Goal: Task Accomplishment & Management: Manage account settings

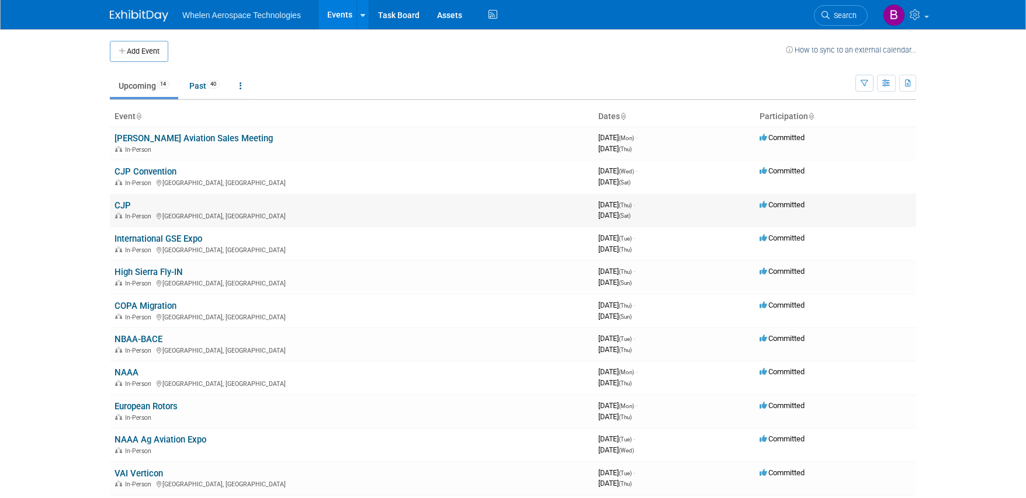
click at [126, 200] on link "CJP" at bounding box center [122, 205] width 16 height 11
click at [160, 171] on link "CJP Convention" at bounding box center [145, 171] width 62 height 11
click at [246, 85] on link at bounding box center [241, 86] width 20 height 22
click at [888, 80] on icon "button" at bounding box center [886, 84] width 9 height 8
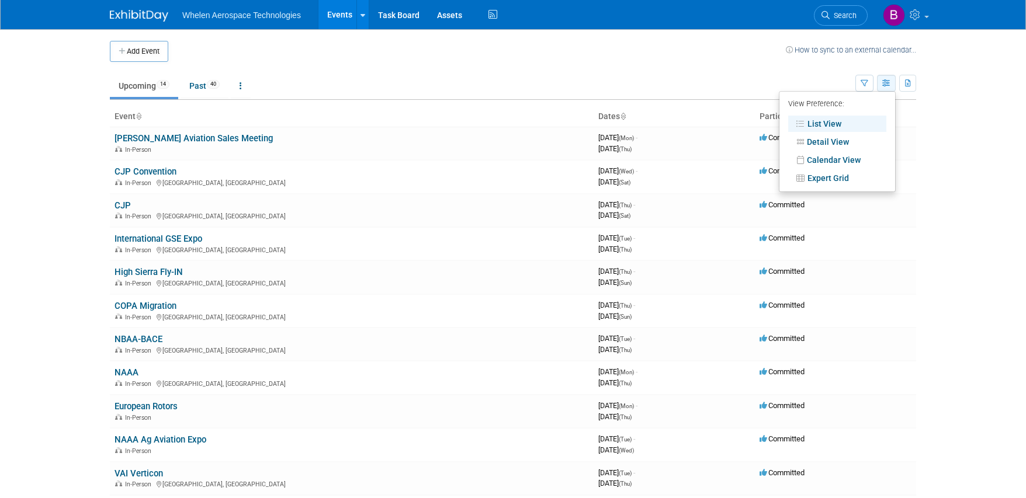
click at [888, 80] on icon "button" at bounding box center [886, 84] width 9 height 8
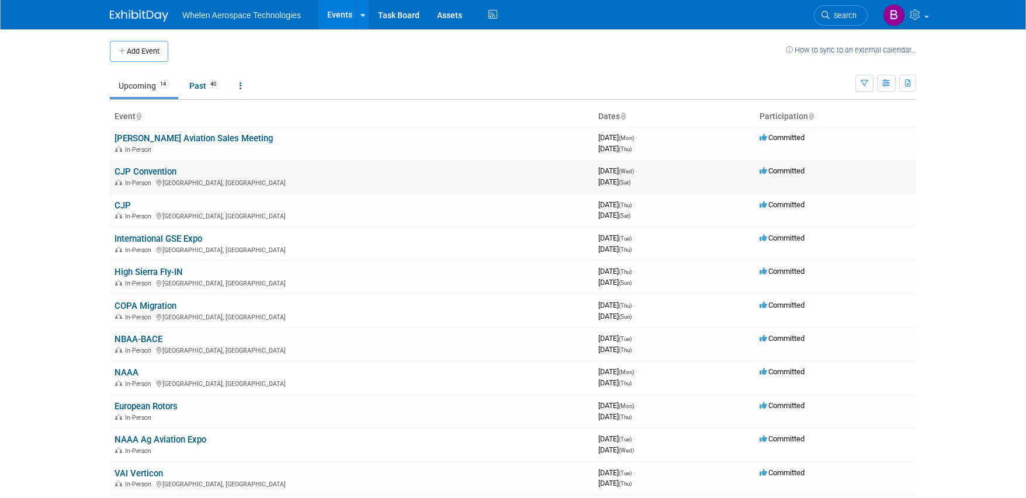
click at [761, 167] on icon at bounding box center [763, 171] width 9 height 8
click at [270, 167] on td "CJP Convention In-Person San Antonio, TX" at bounding box center [352, 176] width 484 height 33
click at [159, 168] on link "CJP Convention" at bounding box center [145, 171] width 62 height 11
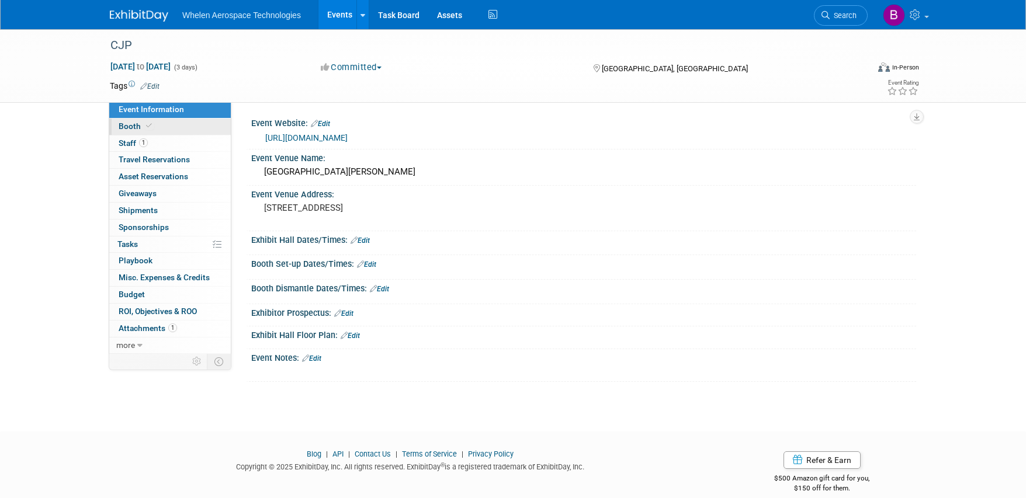
click at [146, 128] on icon at bounding box center [149, 126] width 6 height 6
click at [159, 85] on link "Edit" at bounding box center [149, 86] width 19 height 8
click at [915, 18] on icon at bounding box center [916, 14] width 13 height 11
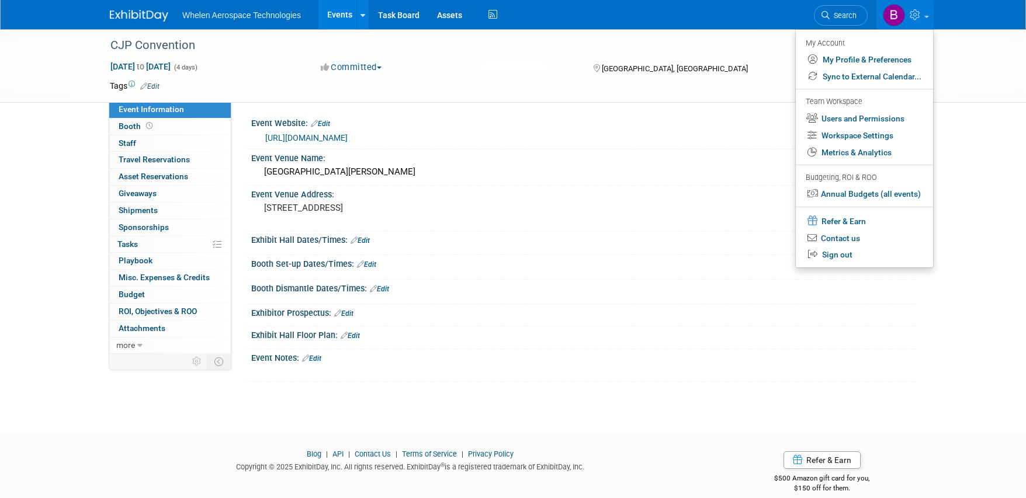
click at [915, 18] on icon at bounding box center [916, 14] width 13 height 11
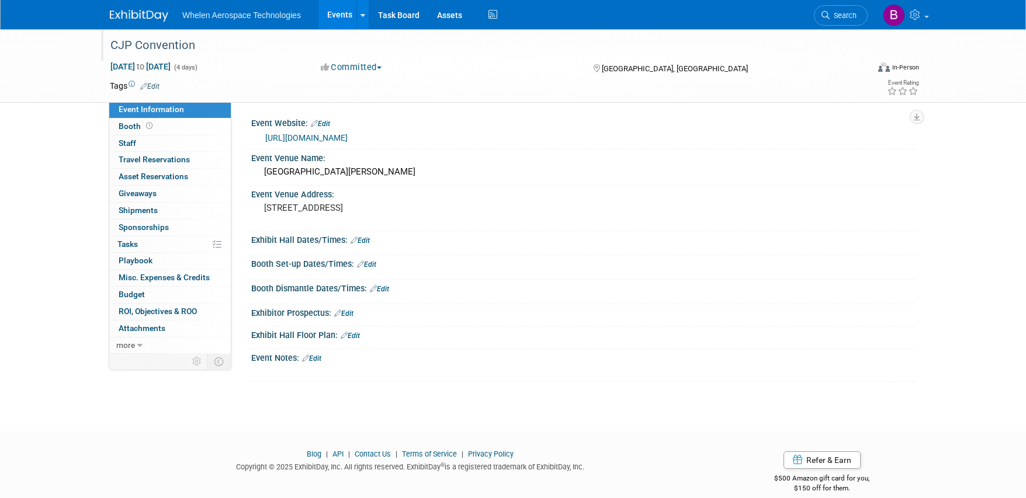
click at [166, 44] on div "CJP Convention" at bounding box center [478, 45] width 744 height 21
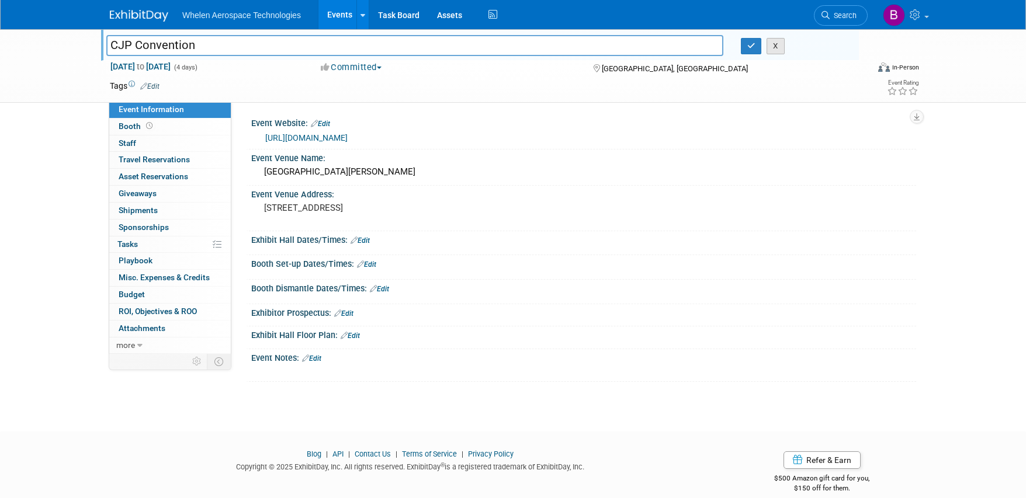
click at [776, 50] on button "X" at bounding box center [775, 46] width 18 height 16
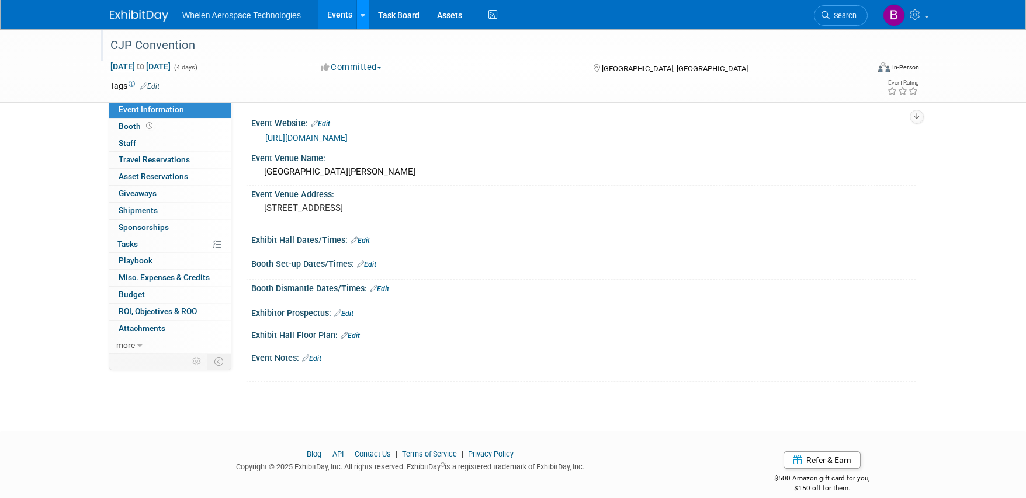
click at [365, 15] on icon at bounding box center [362, 16] width 5 height 8
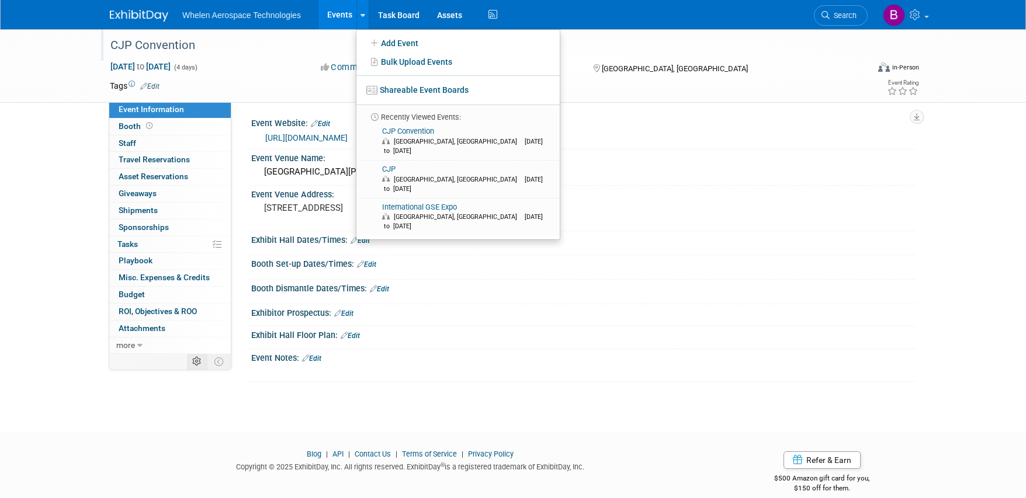
click at [193, 357] on icon at bounding box center [196, 361] width 9 height 9
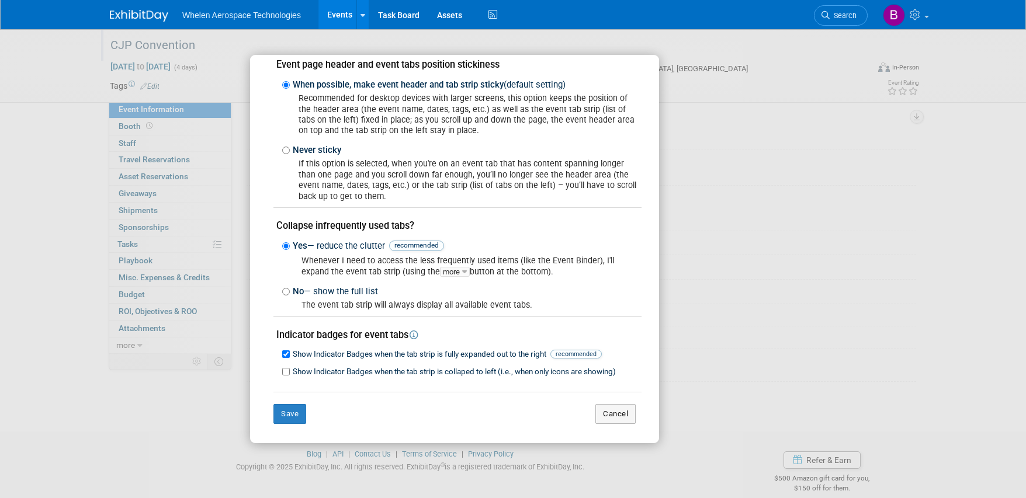
scroll to position [51, 0]
click at [602, 405] on button "Cancel" at bounding box center [615, 415] width 40 height 20
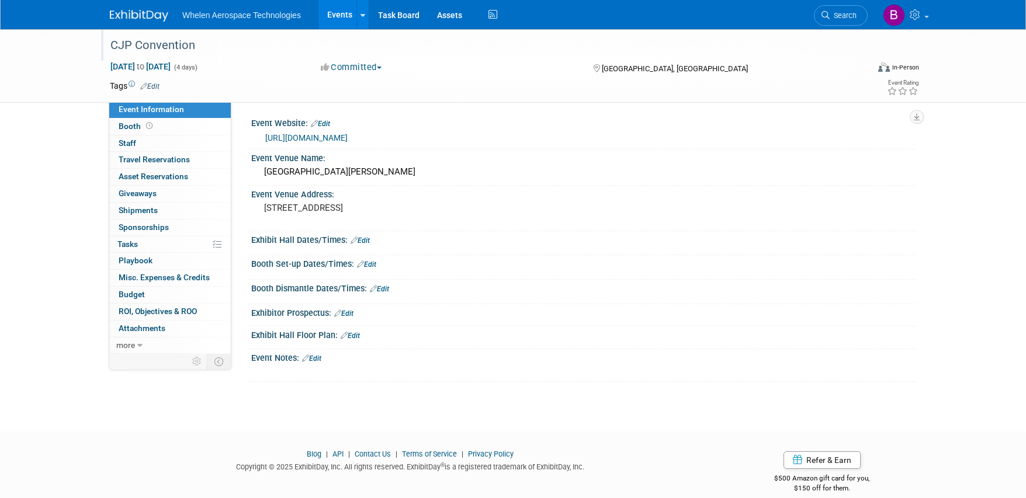
click at [138, 19] on img at bounding box center [139, 16] width 58 height 12
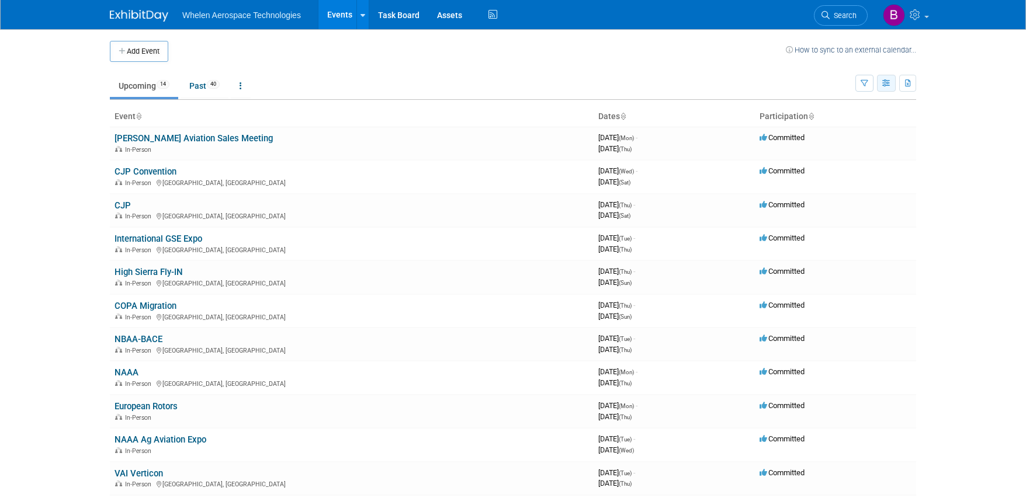
click at [885, 80] on icon "button" at bounding box center [886, 84] width 9 height 8
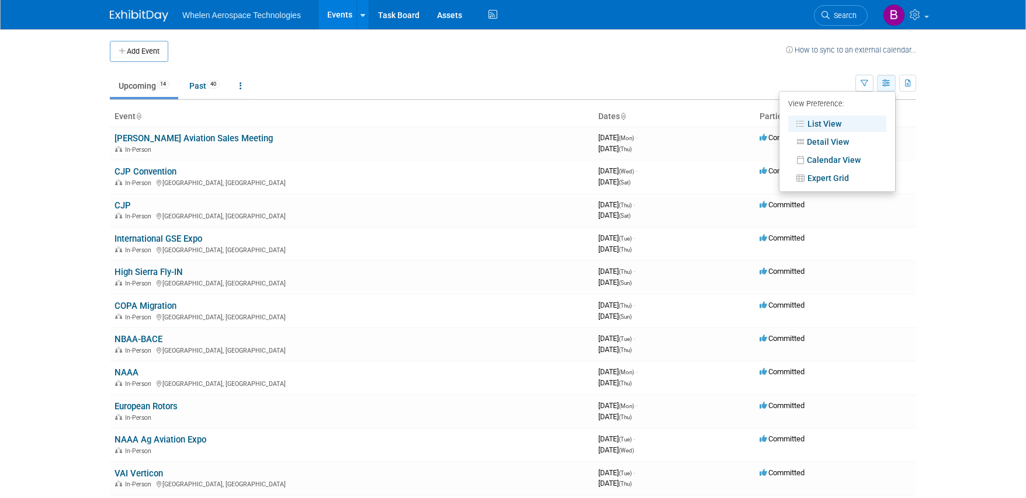
click at [885, 80] on icon "button" at bounding box center [886, 84] width 9 height 8
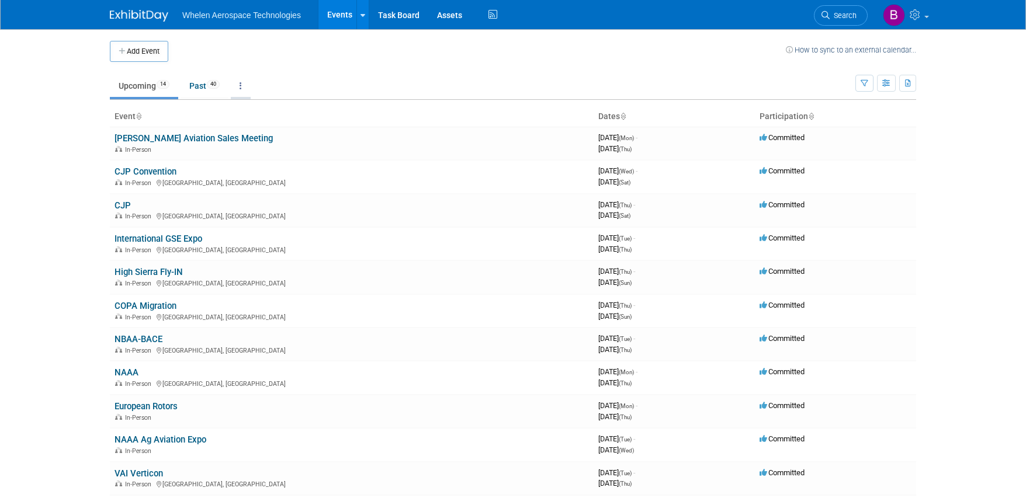
click at [246, 85] on link at bounding box center [241, 86] width 20 height 22
click at [359, 68] on td "Upcoming 14 Past 40 All Events 54 Past and Upcoming Grouped Annually Events gro…" at bounding box center [482, 81] width 745 height 38
click at [363, 16] on icon at bounding box center [362, 16] width 5 height 8
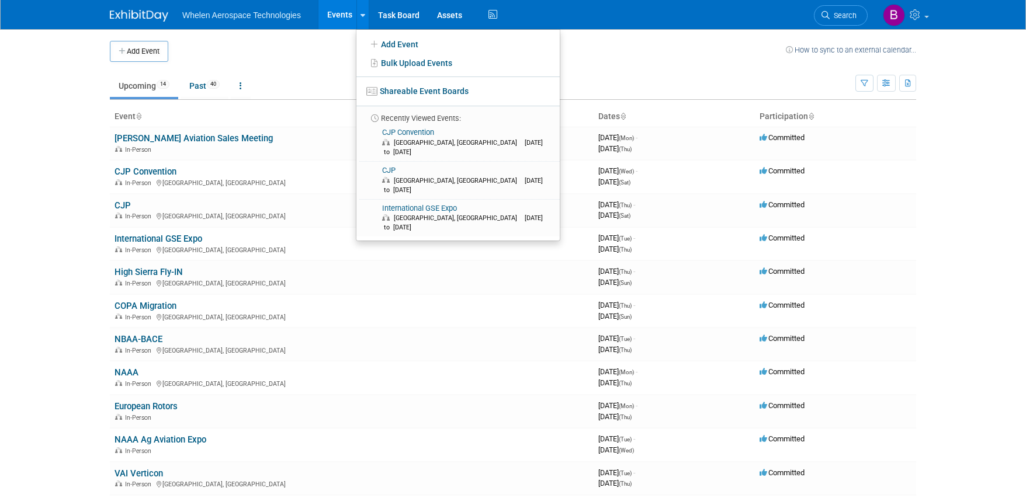
click at [675, 65] on td "Upcoming 14 Past 40 All Events 54 Past and Upcoming Grouped Annually Events gro…" at bounding box center [482, 81] width 745 height 38
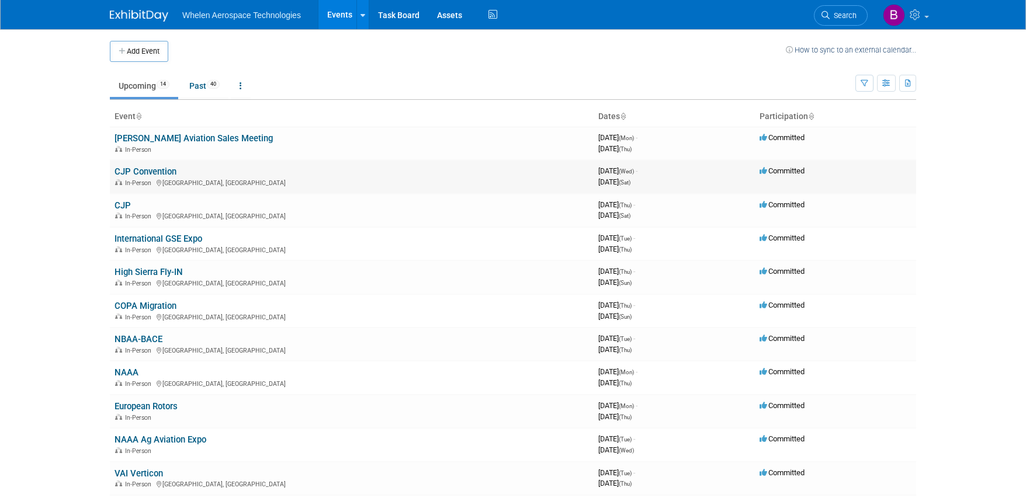
click at [262, 179] on div "In-Person San Antonio, TX" at bounding box center [351, 182] width 474 height 9
click at [145, 171] on link "CJP Convention" at bounding box center [145, 171] width 62 height 11
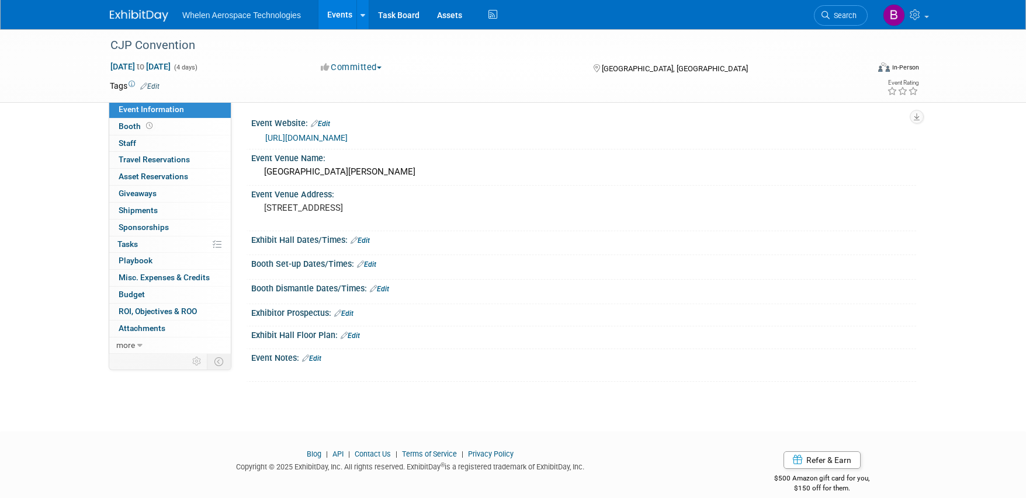
click at [375, 68] on button "Committed" at bounding box center [352, 67] width 70 height 12
click at [363, 121] on link "Not Going" at bounding box center [363, 119] width 92 height 16
click at [158, 19] on img at bounding box center [139, 16] width 58 height 12
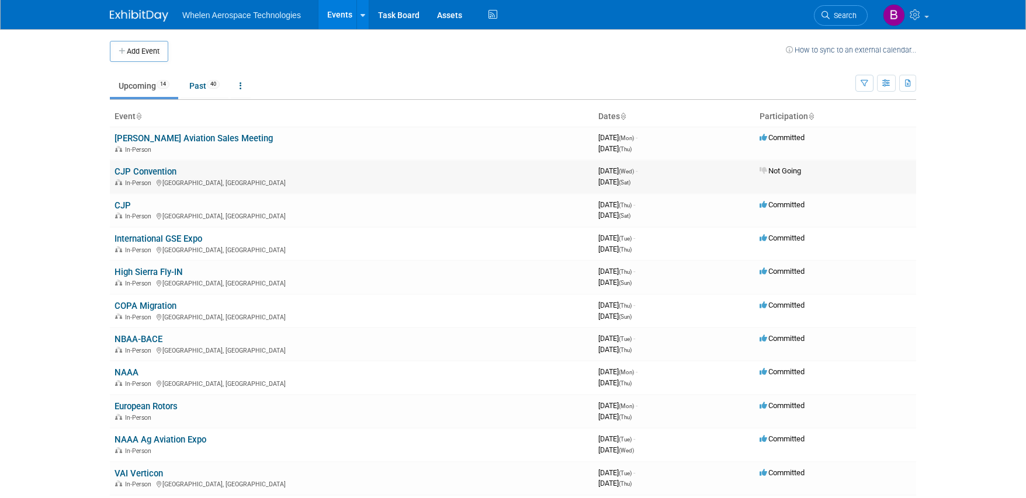
click at [168, 169] on link "CJP Convention" at bounding box center [145, 171] width 62 height 11
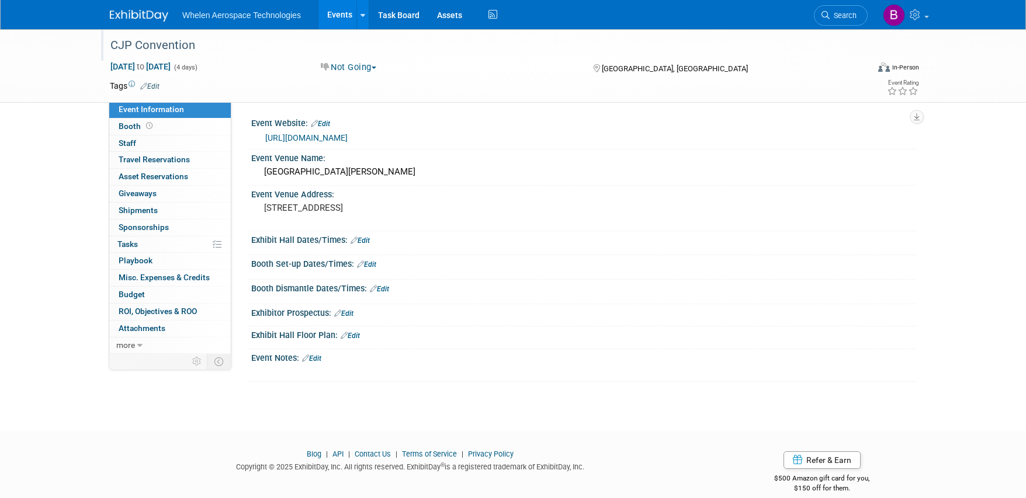
click at [184, 48] on div "CJP Convention" at bounding box center [478, 45] width 744 height 21
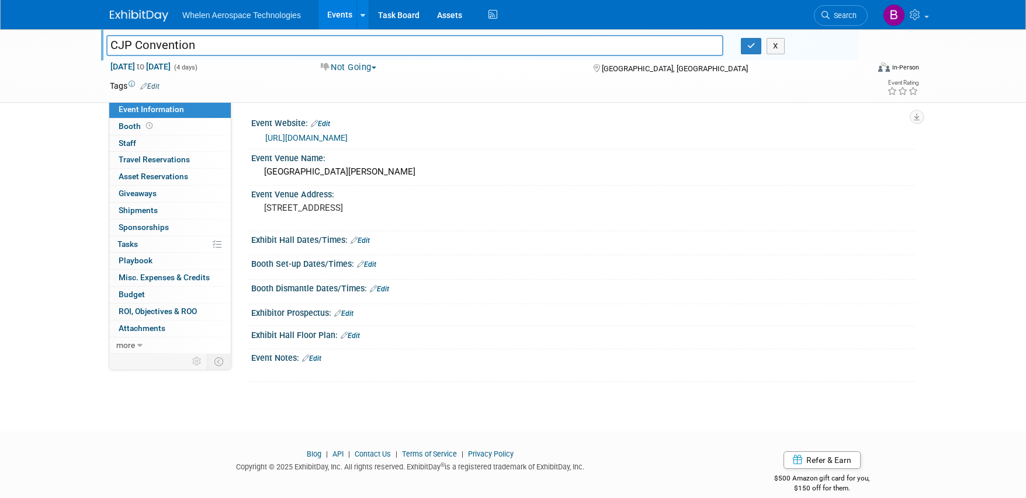
click at [184, 48] on input "CJP Convention" at bounding box center [414, 45] width 617 height 20
click at [747, 48] on icon "button" at bounding box center [751, 46] width 8 height 8
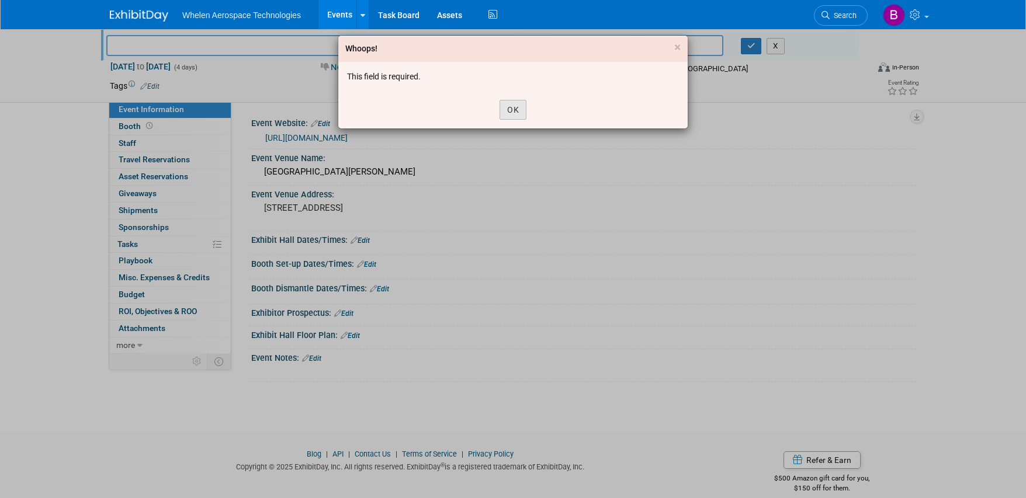
click at [514, 109] on button "OK" at bounding box center [512, 110] width 27 height 20
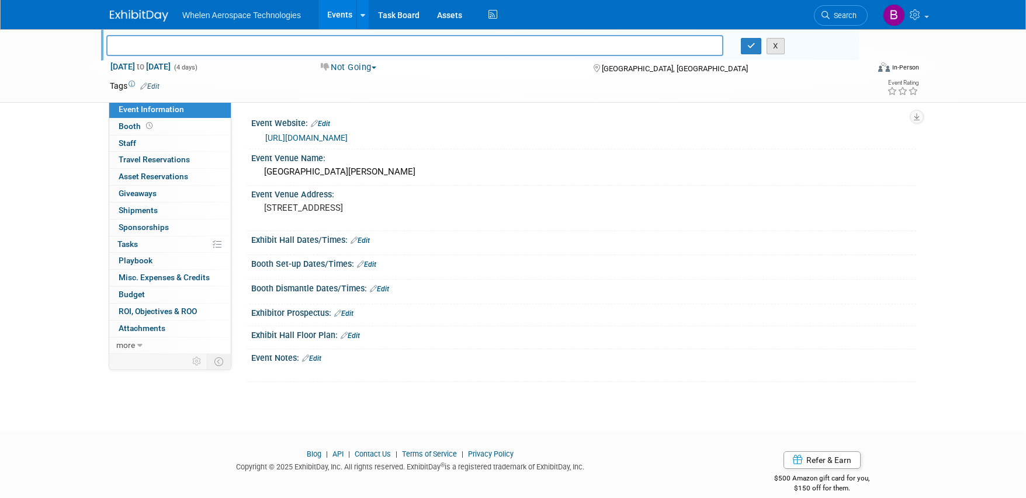
click at [767, 50] on button "X" at bounding box center [775, 46] width 18 height 16
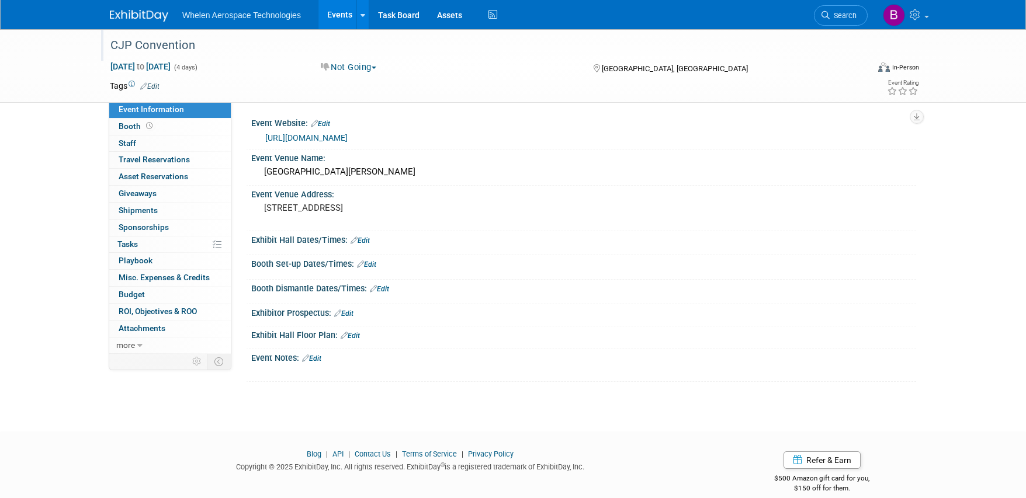
click at [135, 15] on img at bounding box center [139, 16] width 58 height 12
